Goal: Transaction & Acquisition: Purchase product/service

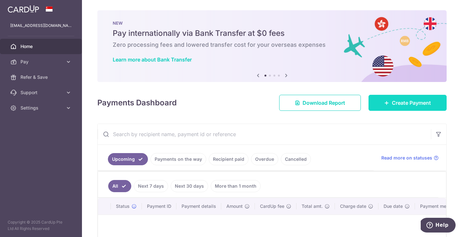
click at [392, 99] on span "Create Payment" at bounding box center [411, 103] width 39 height 8
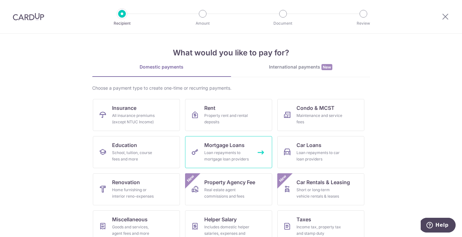
scroll to position [7, 0]
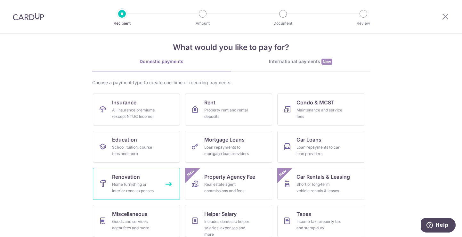
click at [143, 178] on link "Renovation Home furnishing or interior reno-expenses" at bounding box center [136, 184] width 87 height 32
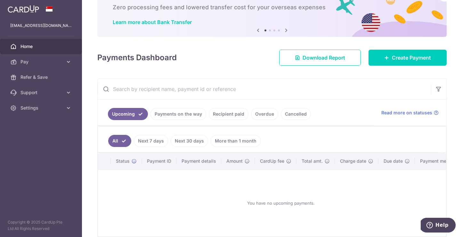
click at [182, 137] on link "Next 30 days" at bounding box center [189, 141] width 37 height 12
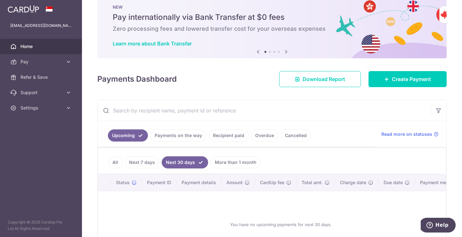
scroll to position [37, 0]
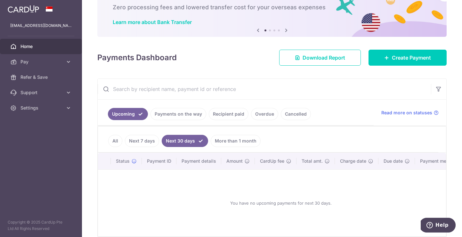
click at [218, 115] on link "Recipient paid" at bounding box center [229, 114] width 40 height 12
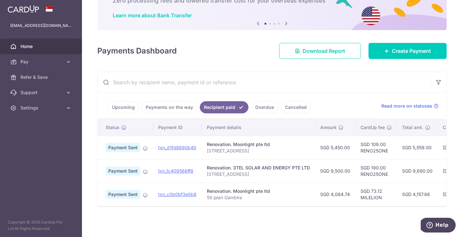
scroll to position [0, 10]
drag, startPoint x: 360, startPoint y: 148, endPoint x: 387, endPoint y: 149, distance: 26.9
click at [389, 149] on td "SGD 109.00 RENO25ONE" at bounding box center [377, 147] width 42 height 23
copy td "RENO25ONE"
click at [384, 50] on icon at bounding box center [386, 50] width 5 height 5
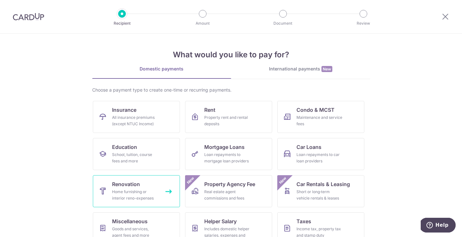
click at [147, 194] on div "Home furnishing or interior reno-expenses" at bounding box center [135, 195] width 46 height 13
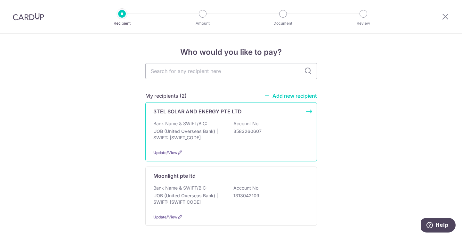
click at [233, 125] on p "Account No:" at bounding box center [246, 123] width 26 height 6
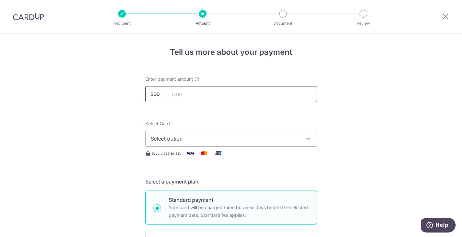
click at [196, 98] on input "text" at bounding box center [231, 94] width 172 height 16
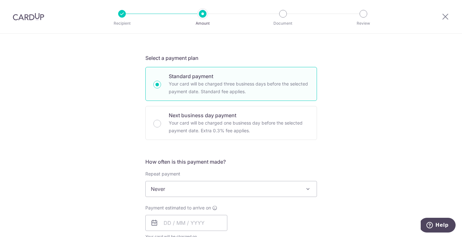
scroll to position [180, 0]
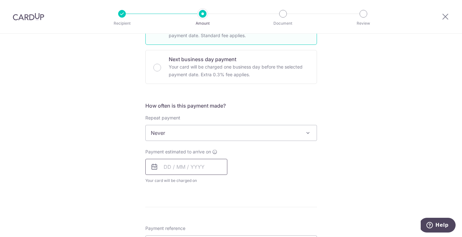
click at [161, 166] on input "text" at bounding box center [186, 167] width 82 height 16
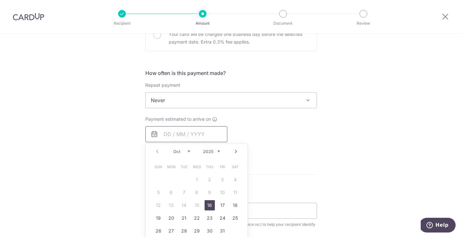
scroll to position [217, 0]
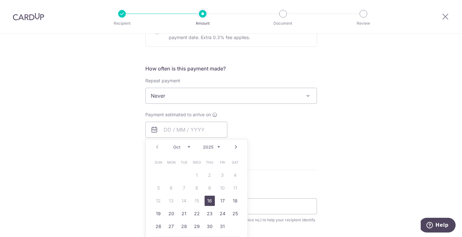
click at [205, 205] on link "16" at bounding box center [210, 201] width 10 height 10
type input "[DATE]"
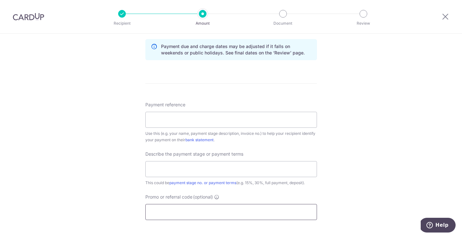
scroll to position [330, 0]
click at [218, 213] on input "Promo or referral code (optional)" at bounding box center [231, 212] width 172 height 16
paste input "RENO25ONE"
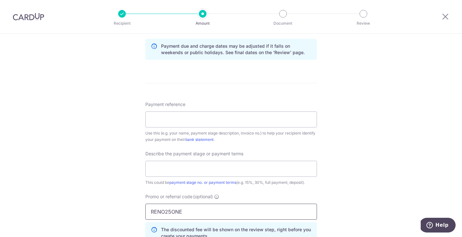
type input "RENO25ONE"
click at [361, 179] on div "Tell us more about your payment Enter payment amount SGD Select Card Select opt…" at bounding box center [231, 42] width 462 height 677
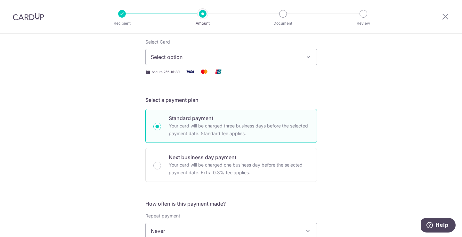
scroll to position [0, 0]
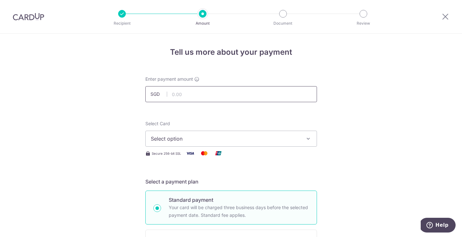
click at [237, 101] on input "text" at bounding box center [231, 94] width 172 height 16
type input "1,700.00"
click at [298, 138] on button "Select option" at bounding box center [231, 139] width 172 height 16
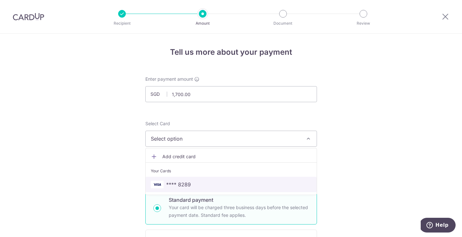
click at [251, 184] on span "**** 8289" at bounding box center [231, 185] width 161 height 8
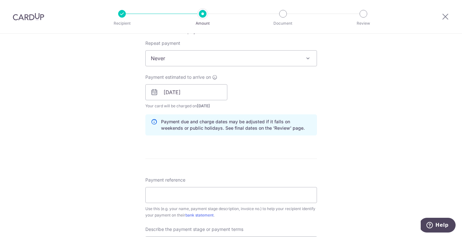
scroll to position [310, 0]
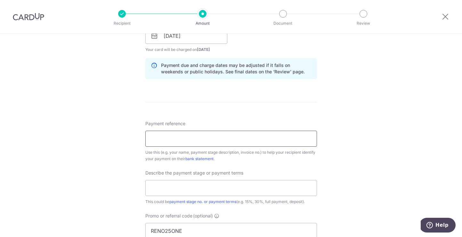
click at [294, 138] on input "Payment reference" at bounding box center [231, 139] width 172 height 16
type input "59 Jalan Gembira"
click at [299, 188] on input "text" at bounding box center [231, 188] width 172 height 16
type input "1st stage deposit"
click at [392, 190] on div "Tell us more about your payment Enter payment amount SGD 1,700.00 1700.00 Selec…" at bounding box center [231, 61] width 462 height 677
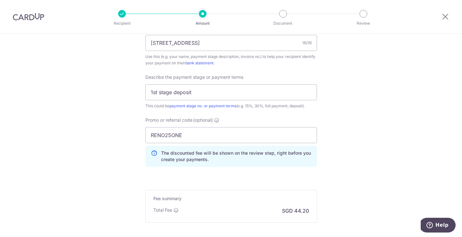
scroll to position [453, 0]
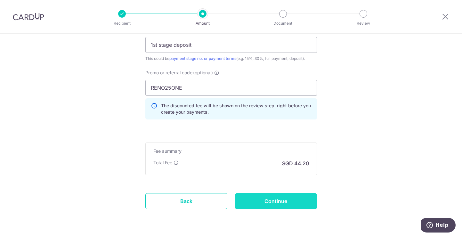
click at [288, 203] on input "Continue" at bounding box center [276, 201] width 82 height 16
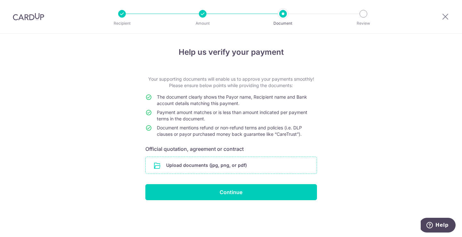
click at [227, 170] on input "file" at bounding box center [231, 165] width 171 height 17
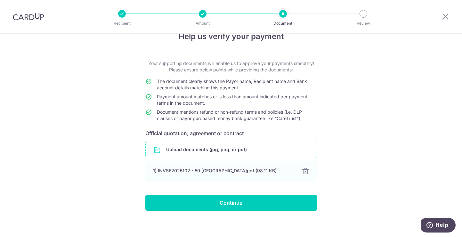
scroll to position [20, 0]
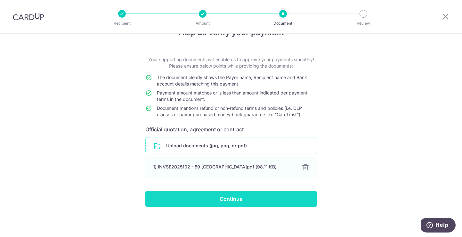
click at [280, 205] on input "Continue" at bounding box center [231, 199] width 172 height 16
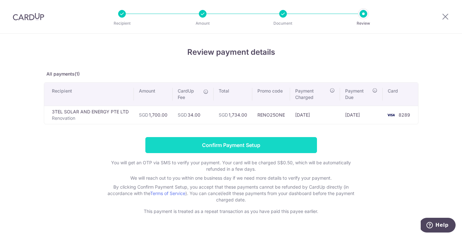
click at [283, 147] on input "Confirm Payment Setup" at bounding box center [231, 145] width 172 height 16
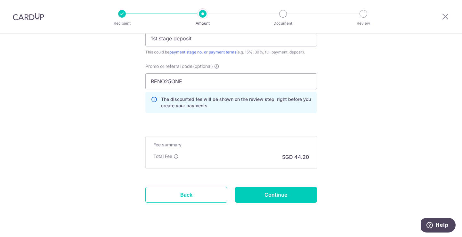
scroll to position [500, 0]
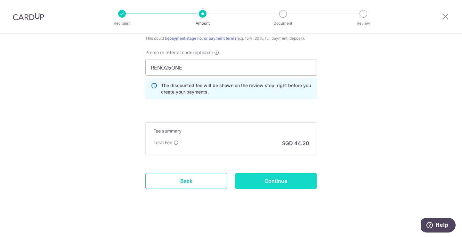
click at [305, 183] on input "Continue" at bounding box center [276, 181] width 82 height 16
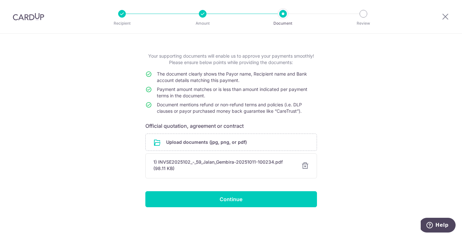
scroll to position [23, 0]
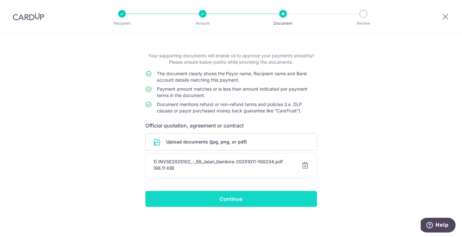
click at [297, 197] on input "Continue" at bounding box center [231, 199] width 172 height 16
